Goal: Task Accomplishment & Management: Use online tool/utility

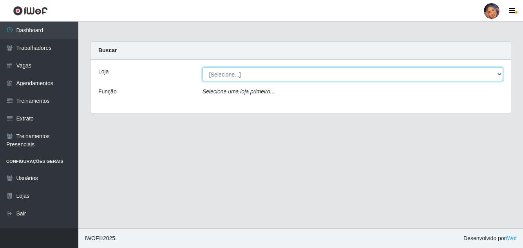
click at [245, 76] on select "[Selecione...] Supermercado Preço Bom" at bounding box center [353, 74] width 301 height 14
select select "169"
click at [203, 67] on select "[Selecione...] Supermercado Preço Bom" at bounding box center [353, 74] width 301 height 14
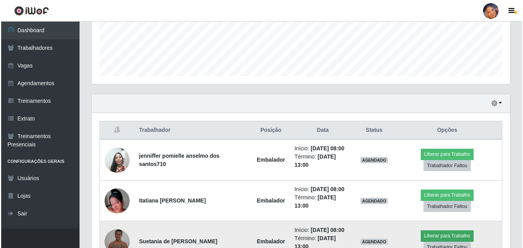
scroll to position [263, 0]
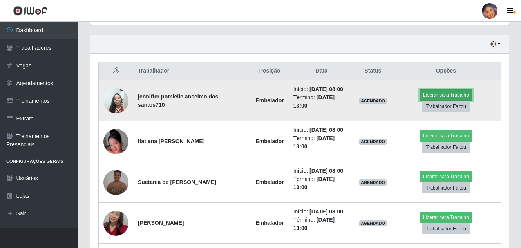
click at [440, 92] on button "Liberar para Trabalho" at bounding box center [446, 94] width 53 height 11
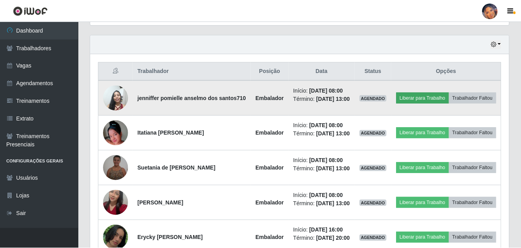
scroll to position [163, 415]
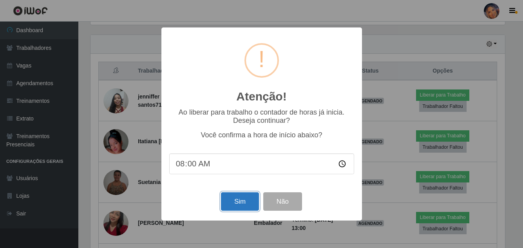
click at [250, 206] on button "Sim" at bounding box center [240, 201] width 38 height 18
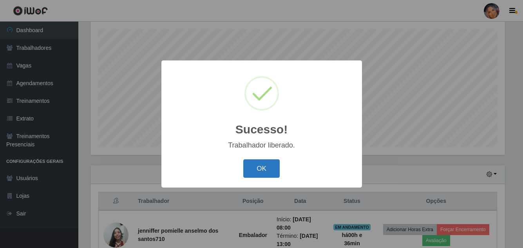
click at [264, 167] on button "OK" at bounding box center [261, 168] width 36 height 18
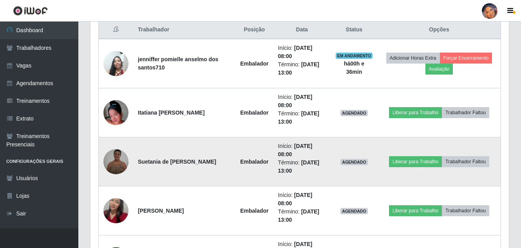
scroll to position [329, 0]
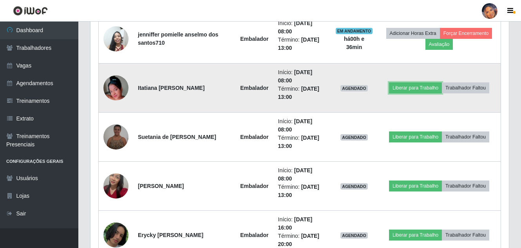
drag, startPoint x: 420, startPoint y: 83, endPoint x: 423, endPoint y: 81, distance: 4.2
click at [423, 81] on td "Liberar para Trabalho Trabalhador Faltou" at bounding box center [440, 88] width 124 height 49
click at [409, 88] on button "Liberar para Trabalho" at bounding box center [415, 87] width 53 height 11
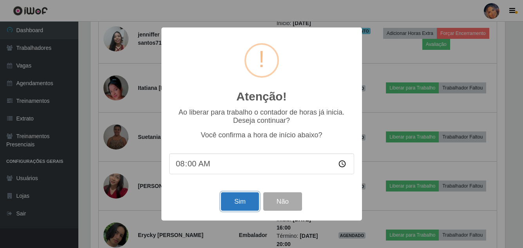
click at [237, 199] on button "Sim" at bounding box center [240, 201] width 38 height 18
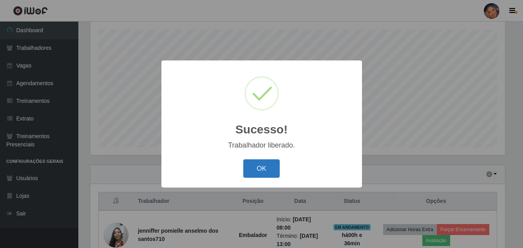
click at [263, 167] on button "OK" at bounding box center [261, 168] width 36 height 18
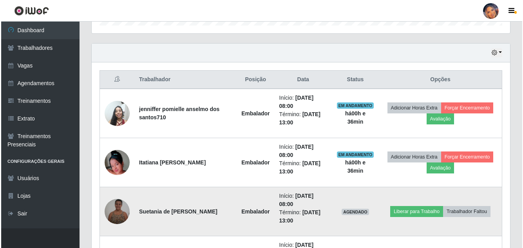
scroll to position [290, 0]
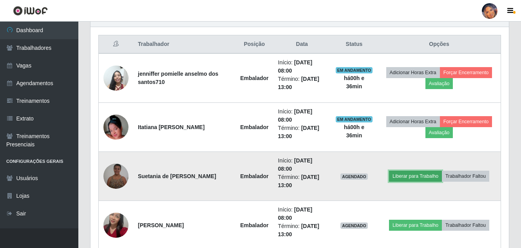
click at [412, 173] on button "Liberar para Trabalho" at bounding box center [415, 176] width 53 height 11
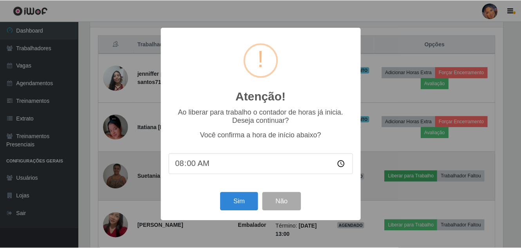
scroll to position [163, 415]
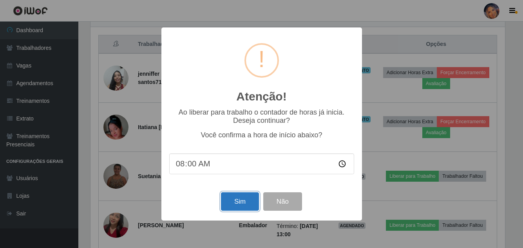
click at [242, 204] on button "Sim" at bounding box center [240, 201] width 38 height 18
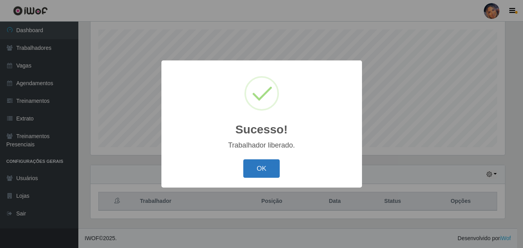
click at [258, 165] on button "OK" at bounding box center [261, 168] width 36 height 18
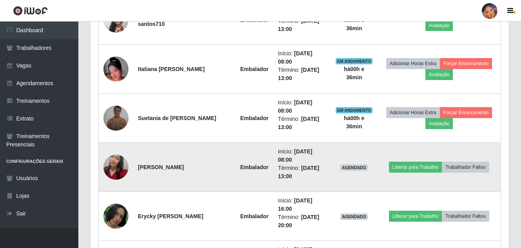
scroll to position [0, 0]
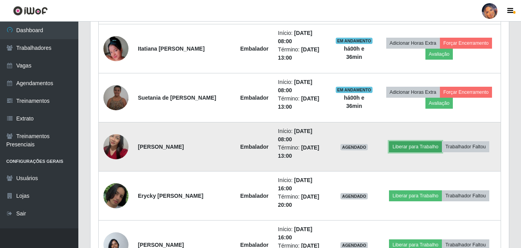
click at [417, 142] on button "Liberar para Trabalho" at bounding box center [415, 146] width 53 height 11
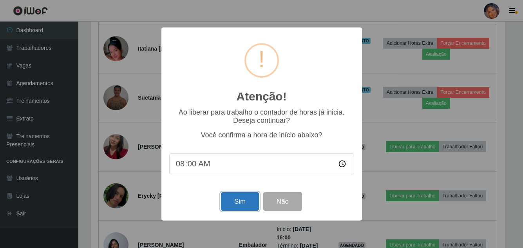
click at [242, 205] on button "Sim" at bounding box center [240, 201] width 38 height 18
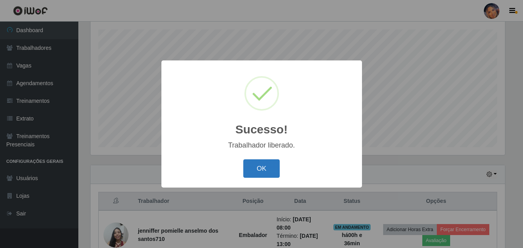
click at [259, 166] on button "OK" at bounding box center [261, 168] width 36 height 18
